Goal: Transaction & Acquisition: Purchase product/service

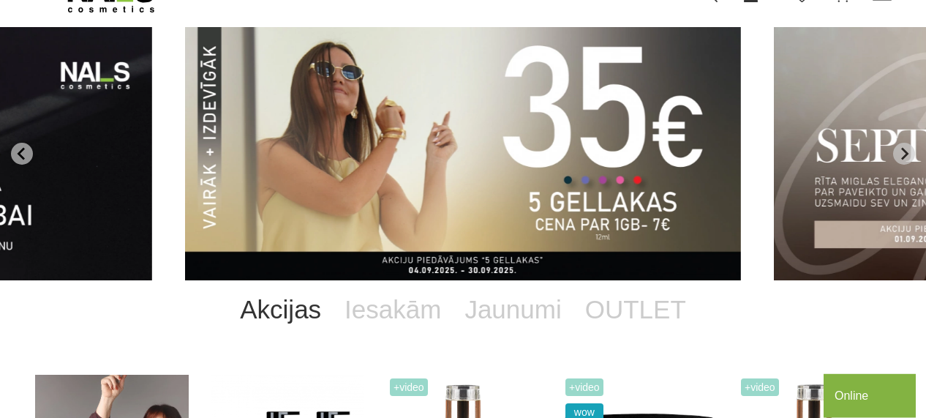
scroll to position [101, 0]
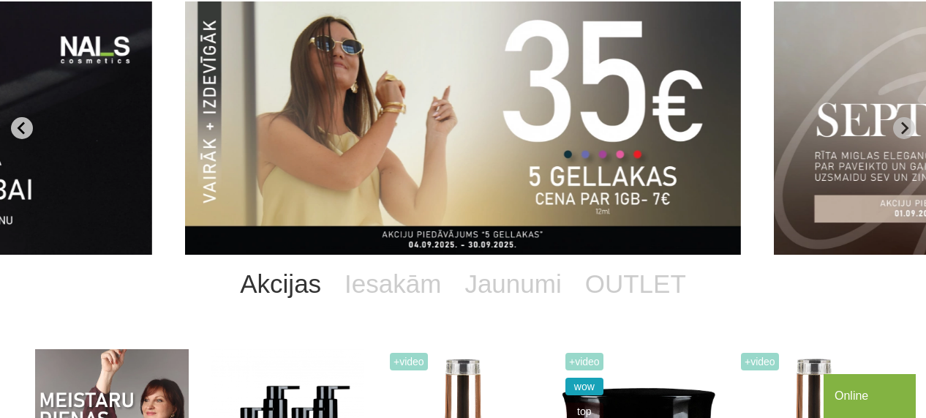
click at [26, 124] on icon "Go to last slide" at bounding box center [21, 127] width 13 height 13
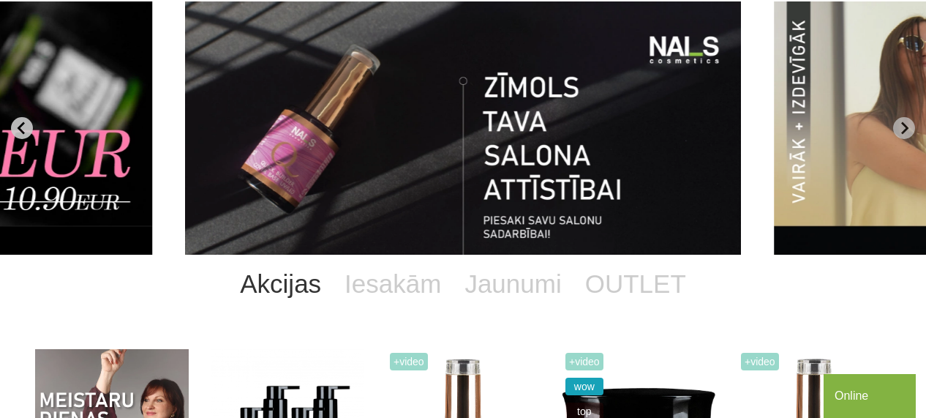
click at [25, 128] on icon "Previous slide" at bounding box center [21, 127] width 13 height 13
click at [30, 121] on button "Previous slide" at bounding box center [22, 128] width 22 height 22
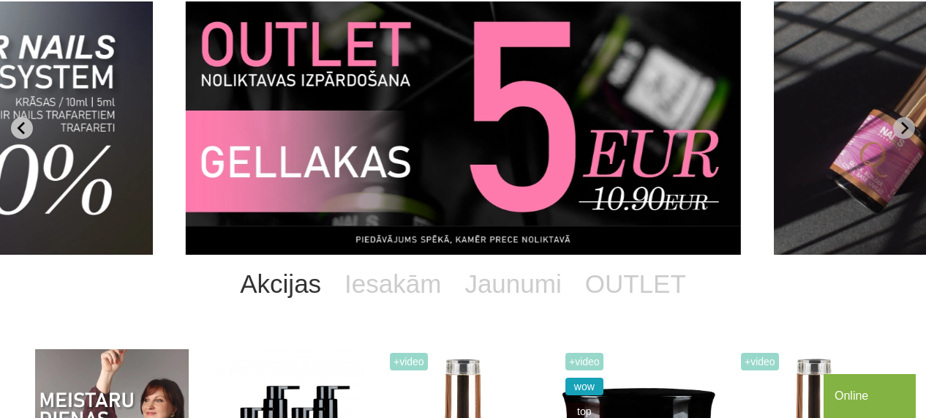
click at [30, 121] on button "Previous slide" at bounding box center [22, 128] width 22 height 22
click at [29, 123] on icon "Previous slide" at bounding box center [21, 127] width 13 height 13
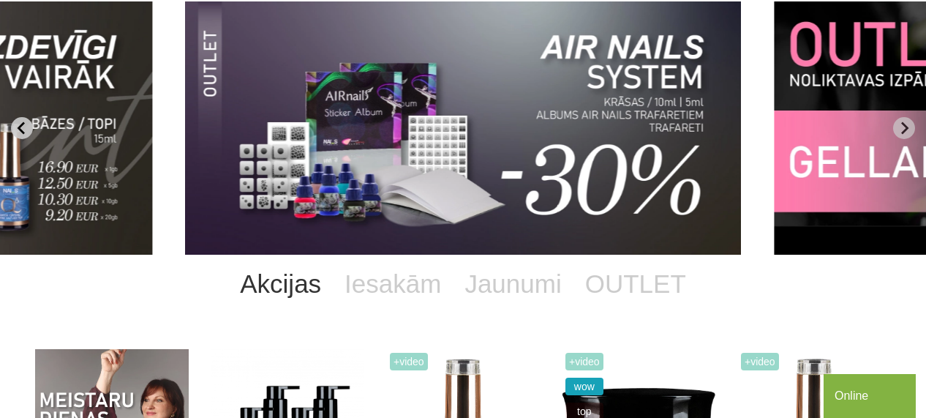
click at [26, 124] on icon "Previous slide" at bounding box center [21, 127] width 13 height 13
click at [27, 127] on icon "Previous slide" at bounding box center [21, 127] width 13 height 13
click at [15, 125] on button "Previous slide" at bounding box center [22, 128] width 22 height 22
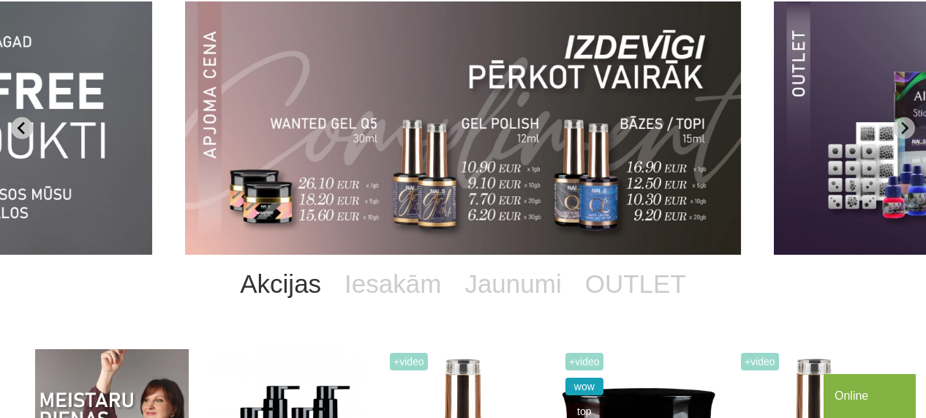
click at [18, 128] on icon "Previous slide" at bounding box center [21, 127] width 13 height 13
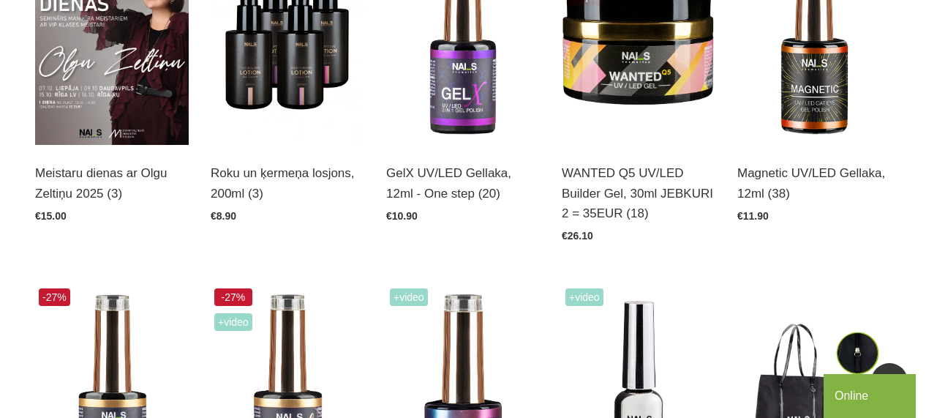
scroll to position [0, 0]
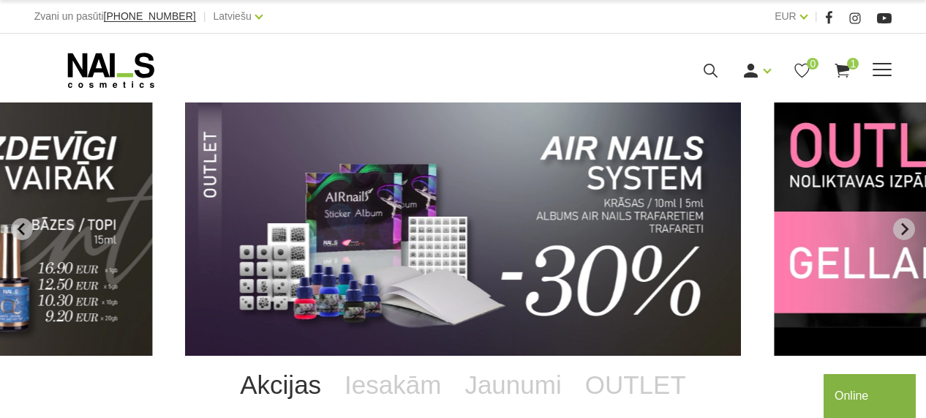
click at [873, 76] on div "Ienākt Reģistrēties 0 1" at bounding box center [635, 70] width 515 height 18
click at [884, 70] on span at bounding box center [882, 69] width 19 height 1
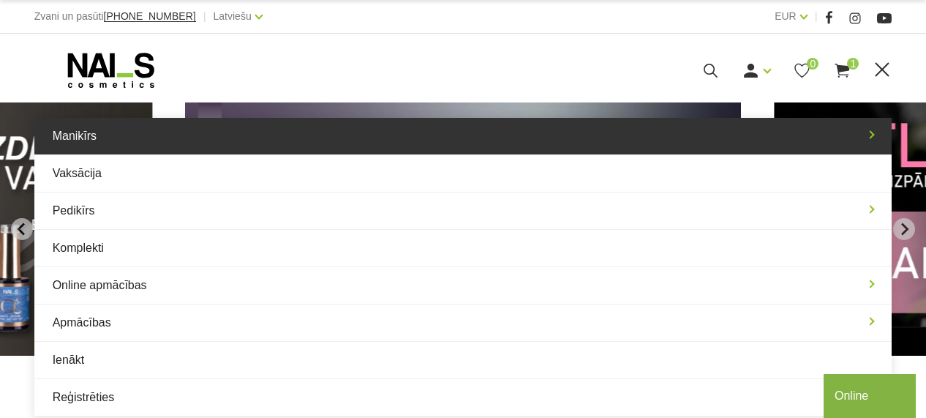
click at [116, 144] on link "Manikīrs" at bounding box center [463, 136] width 858 height 37
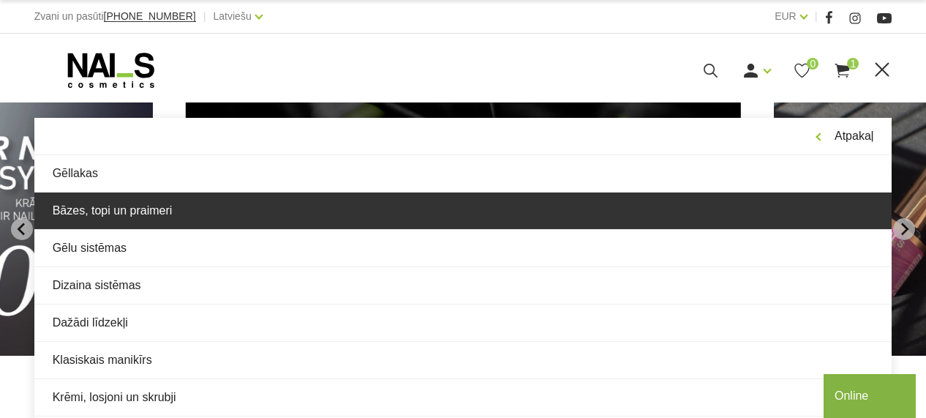
click at [165, 213] on link "Bāzes, topi un praimeri" at bounding box center [463, 210] width 858 height 37
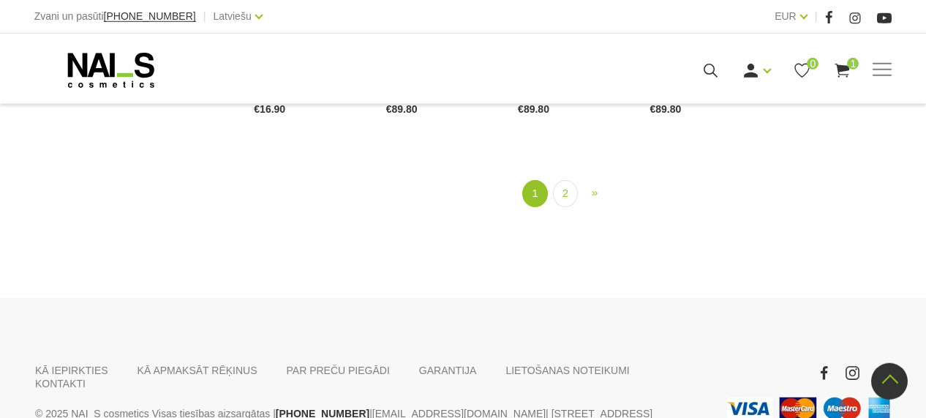
scroll to position [1826, 0]
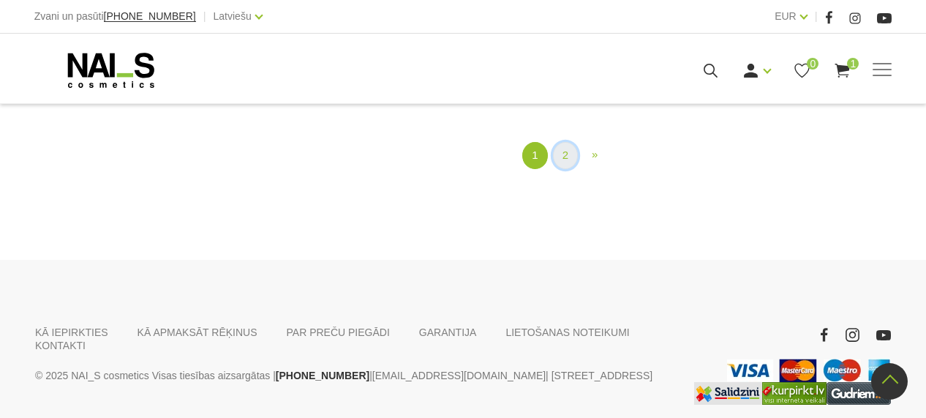
click at [571, 155] on link "2" at bounding box center [565, 155] width 25 height 27
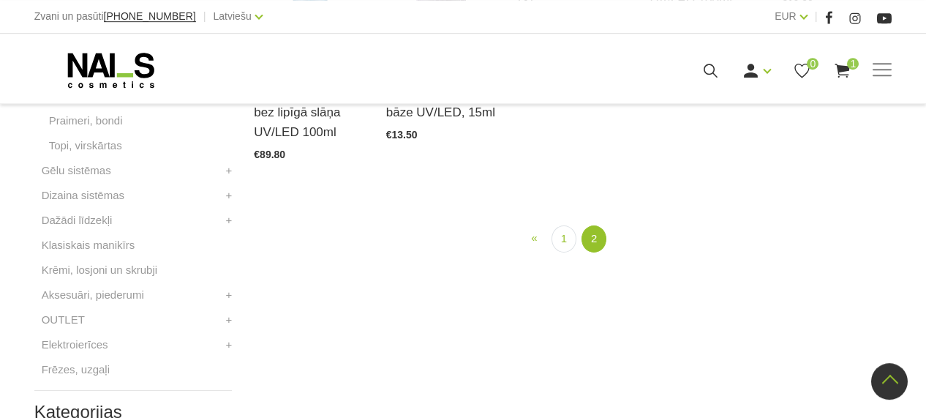
scroll to position [603, 0]
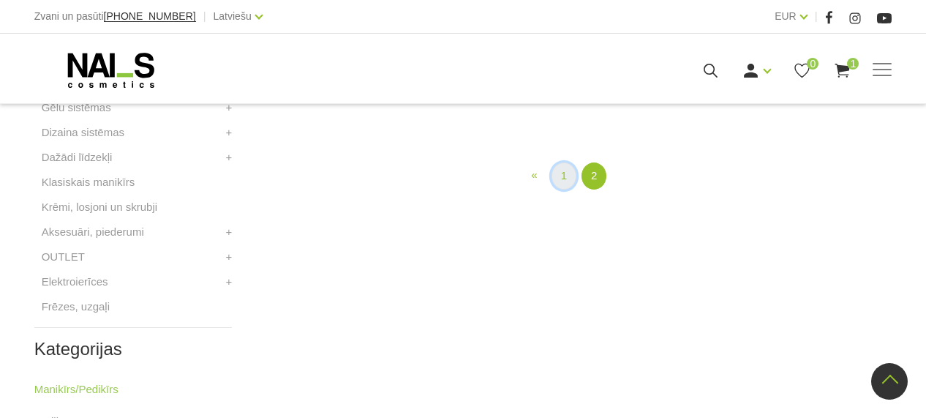
click at [559, 190] on link "1" at bounding box center [564, 175] width 25 height 27
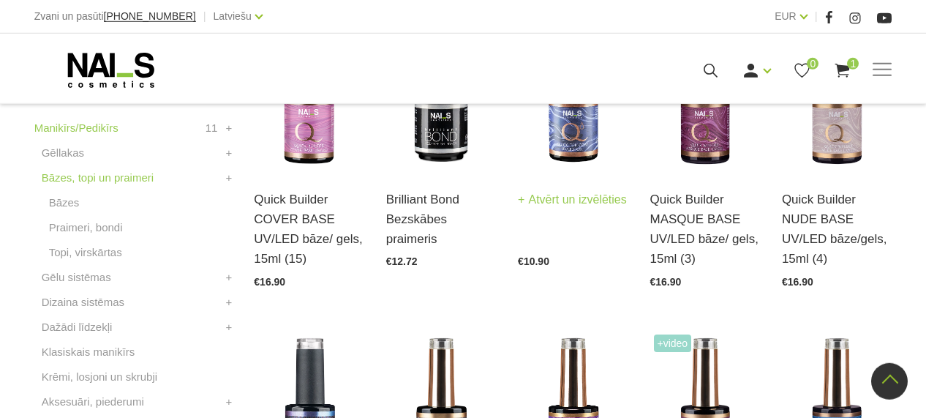
scroll to position [400, 0]
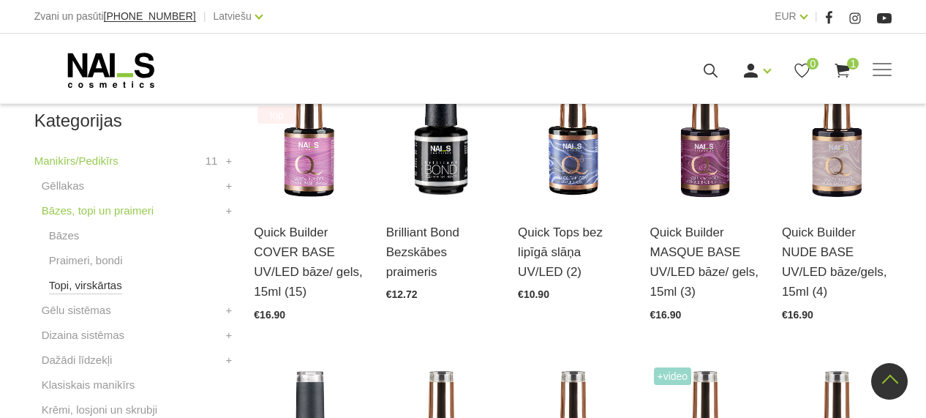
click at [106, 280] on link "Topi, virskārtas" at bounding box center [85, 286] width 73 height 18
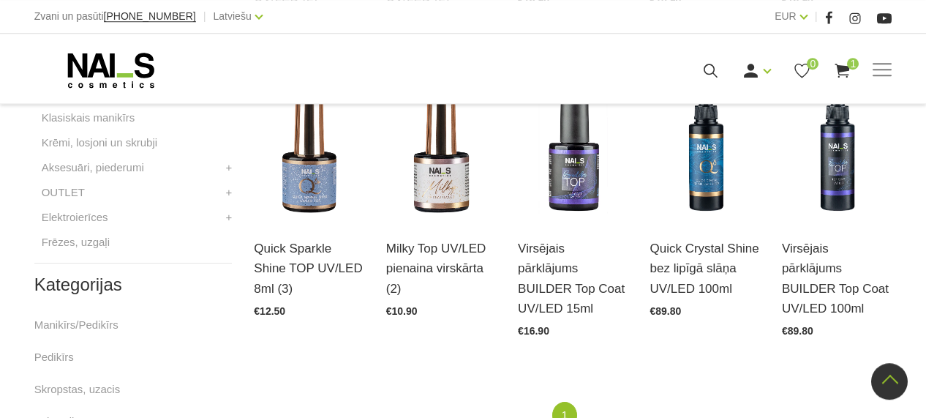
scroll to position [710, 0]
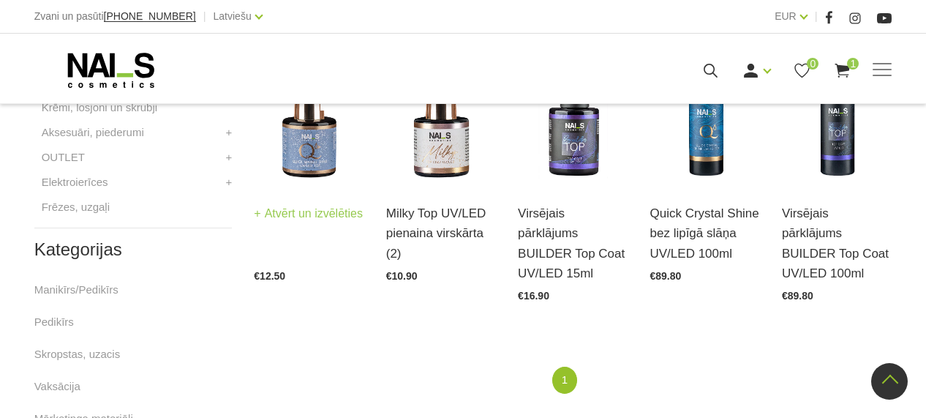
click at [318, 207] on link "Atvērt un izvēlēties" at bounding box center [308, 213] width 109 height 20
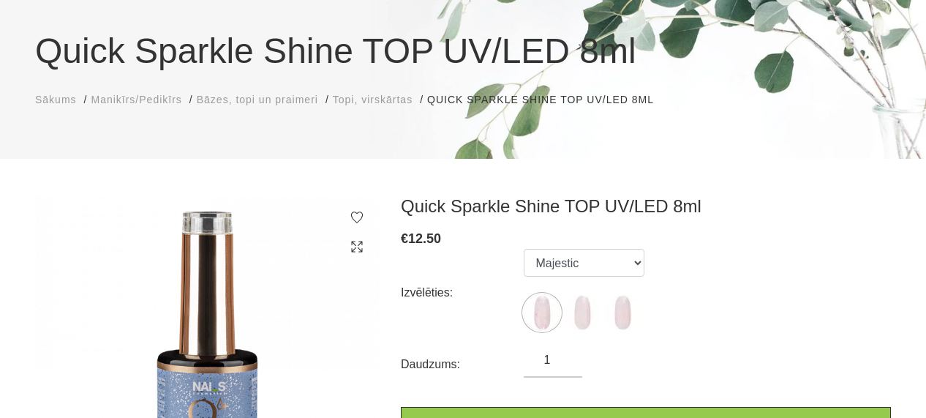
scroll to position [203, 0]
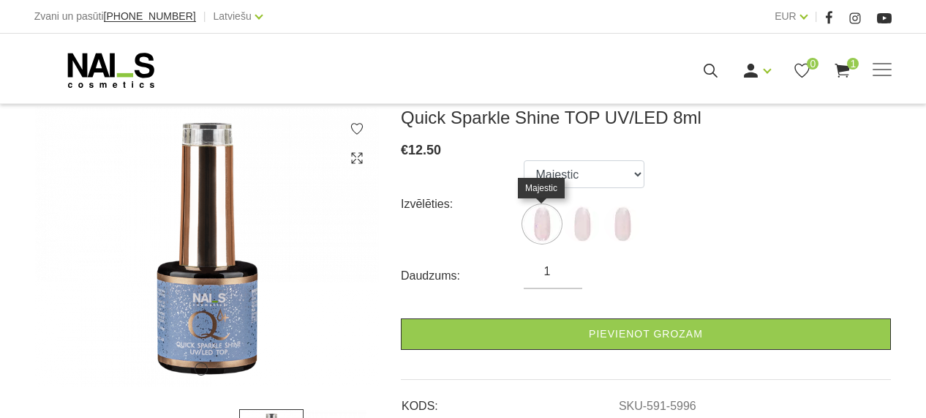
click at [547, 219] on img at bounding box center [542, 224] width 37 height 37
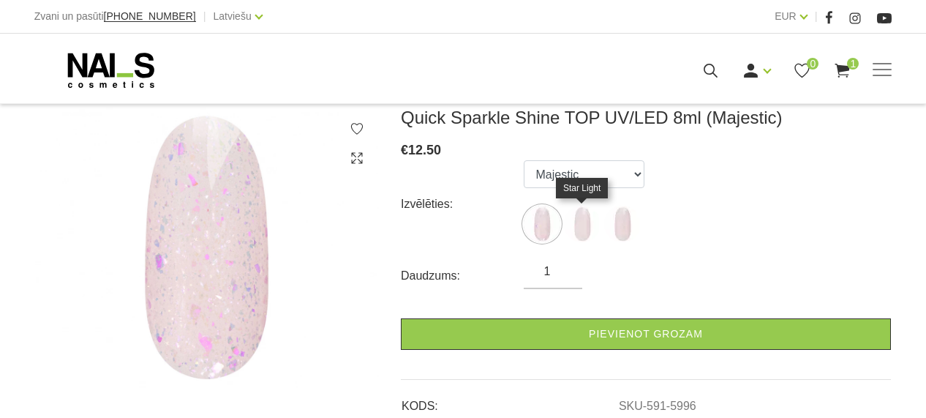
click at [586, 222] on img at bounding box center [582, 224] width 37 height 37
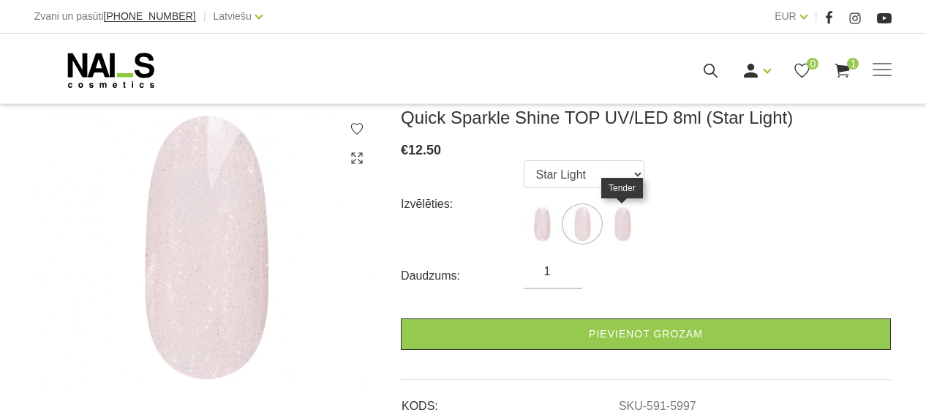
click at [620, 226] on img at bounding box center [622, 224] width 37 height 37
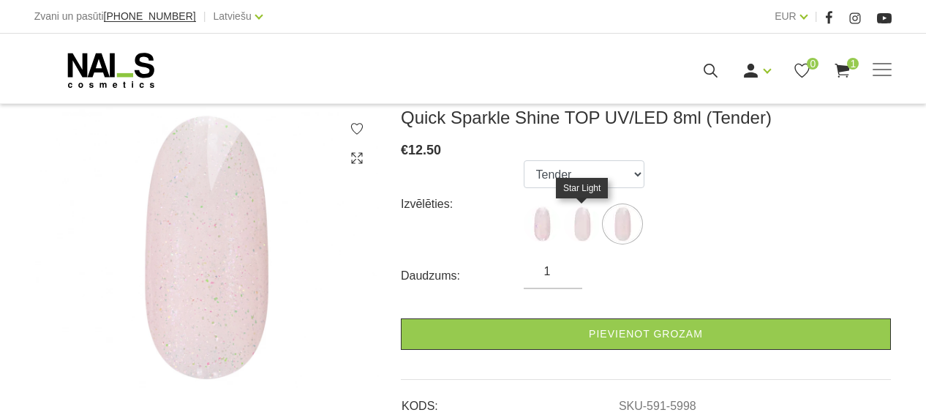
click at [576, 225] on img at bounding box center [582, 224] width 37 height 37
select select "5997"
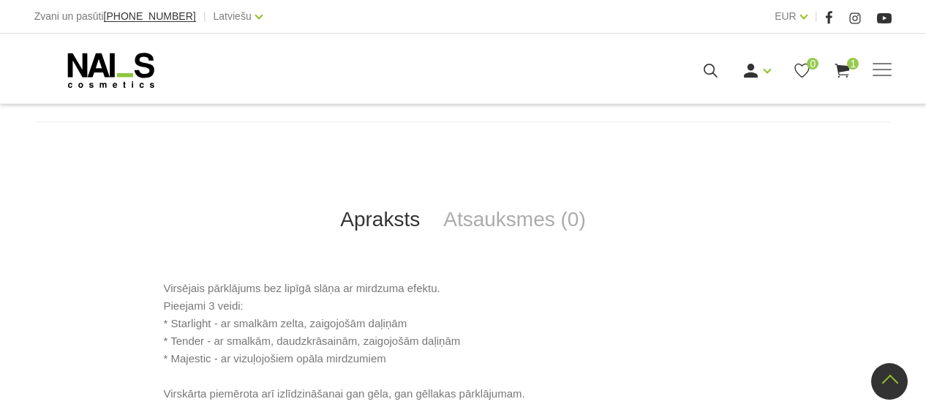
scroll to position [609, 0]
